Goal: Information Seeking & Learning: Learn about a topic

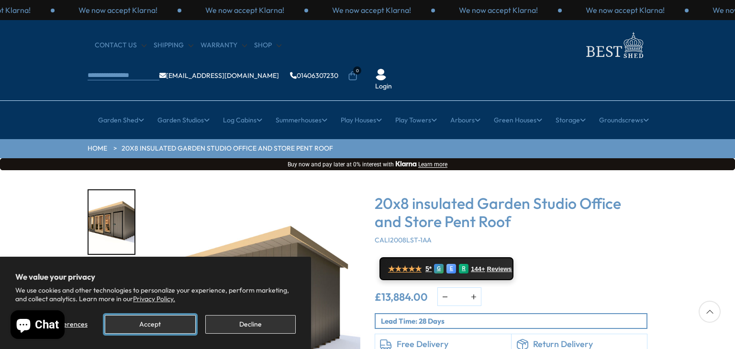
click at [153, 325] on button "Accept" at bounding box center [150, 324] width 90 height 19
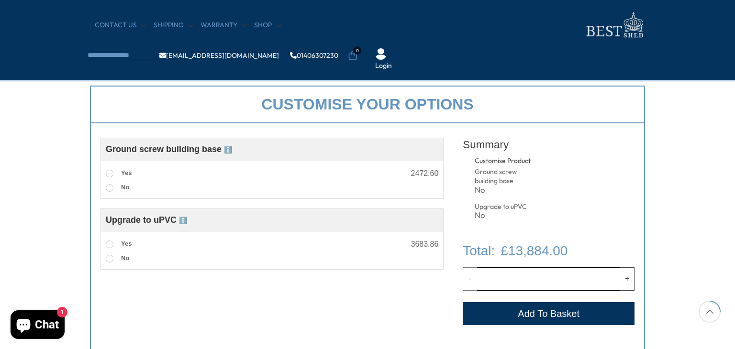
scroll to position [249, 0]
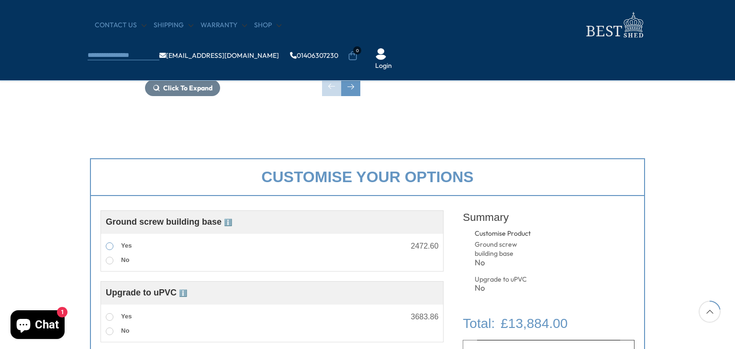
click at [112, 246] on span at bounding box center [110, 247] width 8 height 8
click at [109, 315] on span at bounding box center [110, 318] width 8 height 8
click at [110, 261] on span at bounding box center [110, 261] width 8 height 8
click at [109, 331] on span at bounding box center [110, 332] width 8 height 8
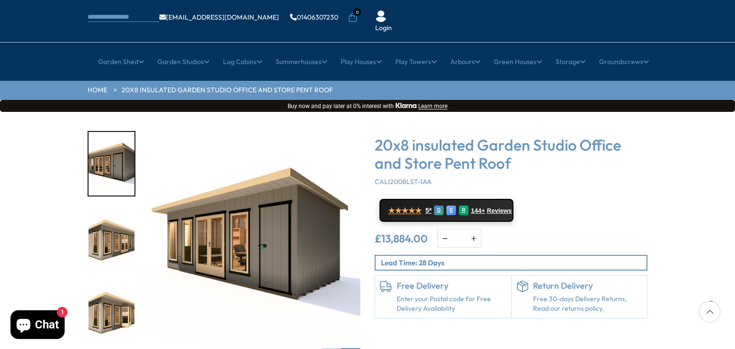
scroll to position [56, 0]
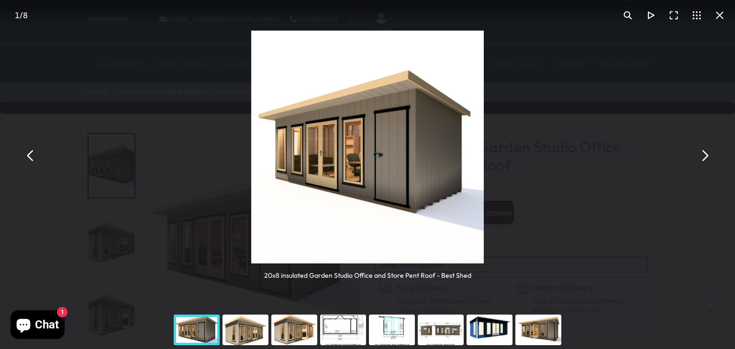
click at [705, 156] on button "You can close this modal content with the ESC key" at bounding box center [704, 155] width 23 height 23
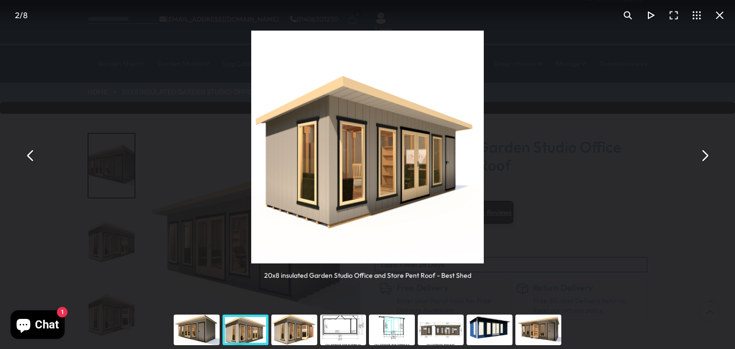
click at [705, 156] on button "You can close this modal content with the ESC key" at bounding box center [704, 155] width 23 height 23
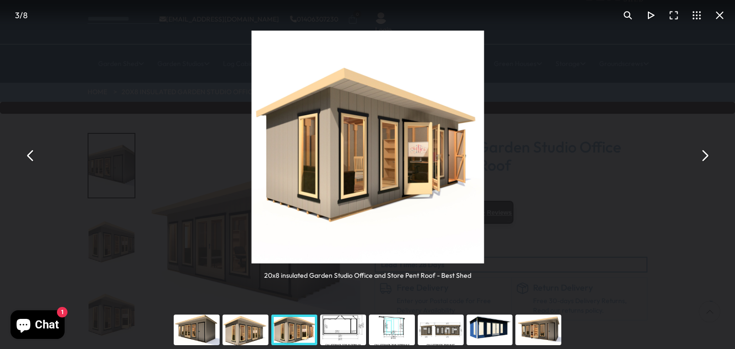
click at [705, 156] on button "You can close this modal content with the ESC key" at bounding box center [704, 155] width 23 height 23
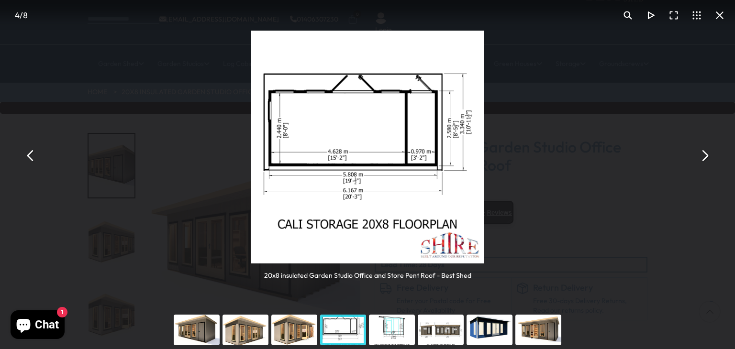
click at [705, 155] on button "You can close this modal content with the ESC key" at bounding box center [704, 155] width 23 height 23
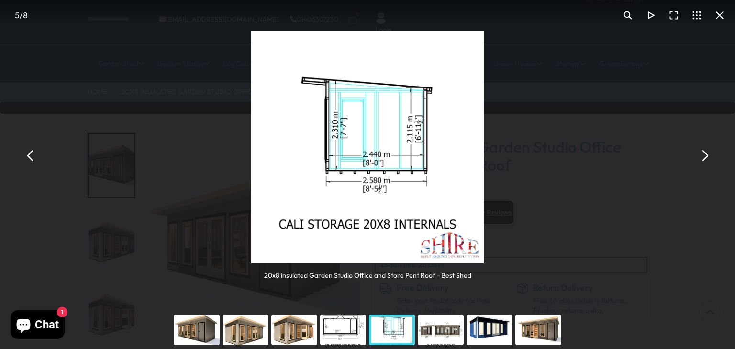
click at [705, 155] on button "You can close this modal content with the ESC key" at bounding box center [704, 155] width 23 height 23
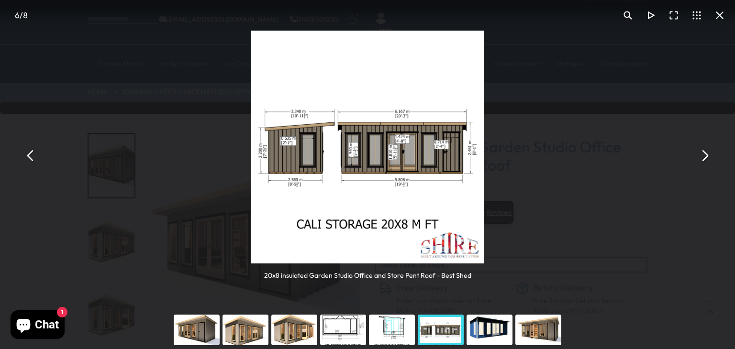
click at [705, 155] on button "You can close this modal content with the ESC key" at bounding box center [704, 155] width 23 height 23
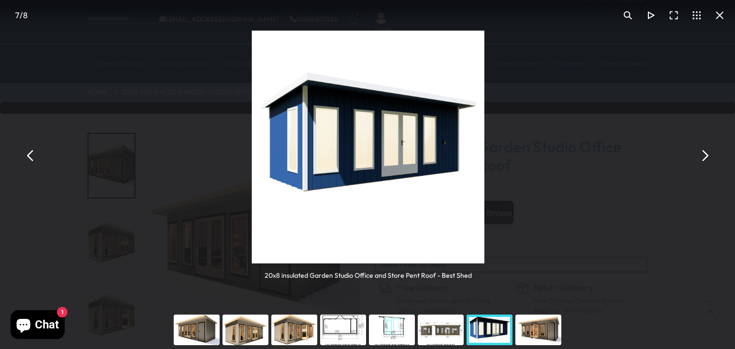
click at [705, 155] on button "You can close this modal content with the ESC key" at bounding box center [704, 155] width 23 height 23
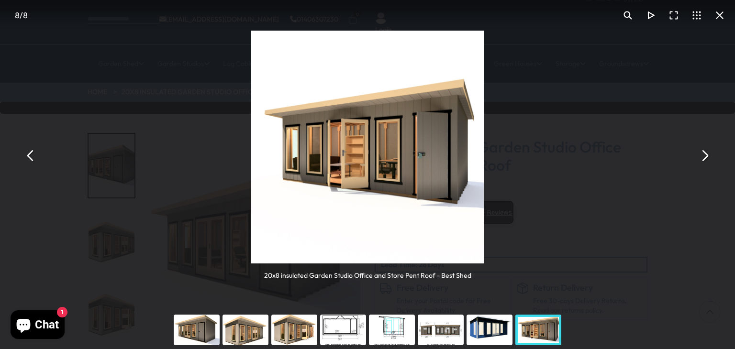
click at [705, 155] on button "You can close this modal content with the ESC key" at bounding box center [704, 155] width 23 height 23
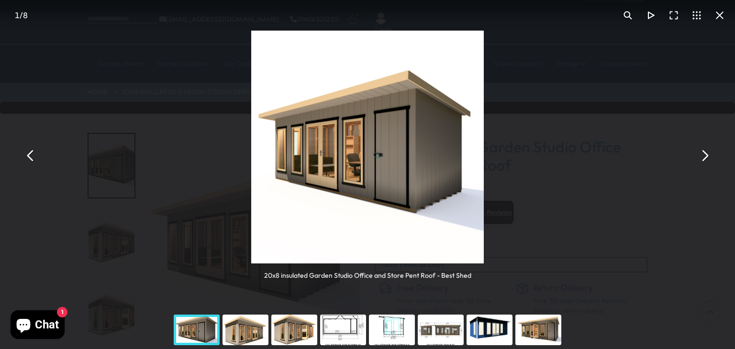
click at [705, 155] on button "You can close this modal content with the ESC key" at bounding box center [704, 155] width 23 height 23
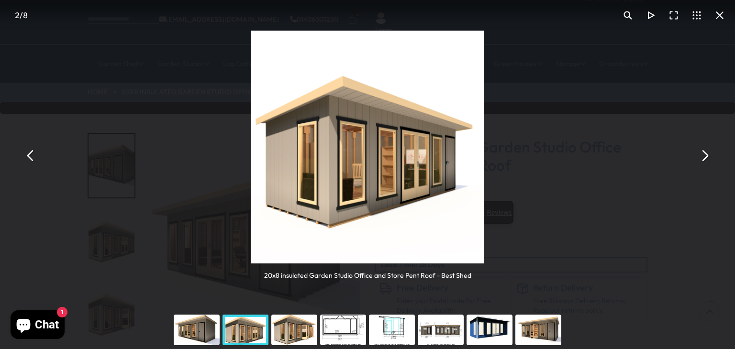
click at [705, 155] on button "You can close this modal content with the ESC key" at bounding box center [704, 155] width 23 height 23
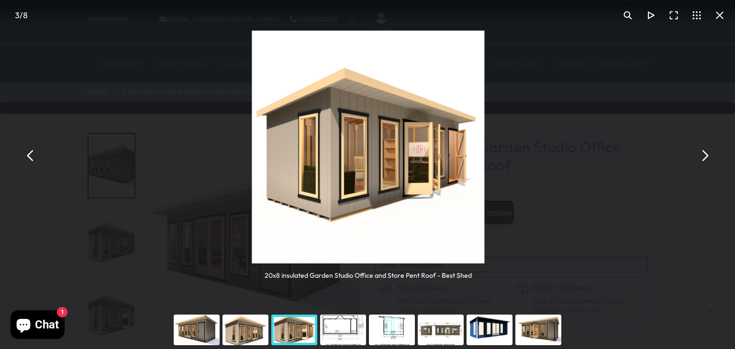
click at [705, 155] on button "You can close this modal content with the ESC key" at bounding box center [704, 155] width 23 height 23
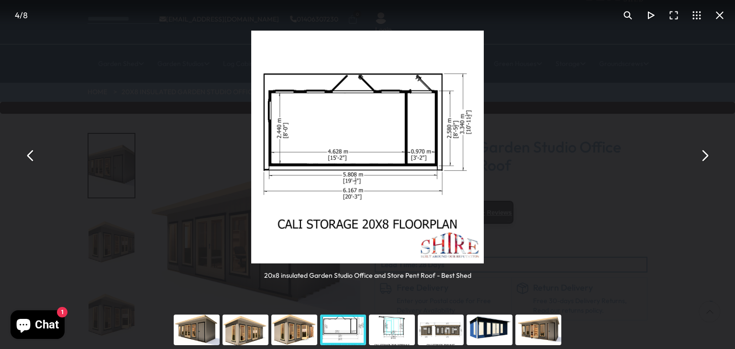
click at [705, 155] on button "You can close this modal content with the ESC key" at bounding box center [704, 155] width 23 height 23
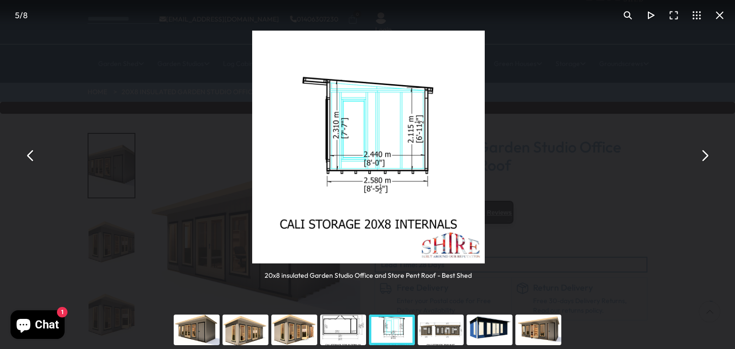
click at [705, 155] on button "You can close this modal content with the ESC key" at bounding box center [704, 155] width 23 height 23
